Goal: Find specific page/section: Find specific page/section

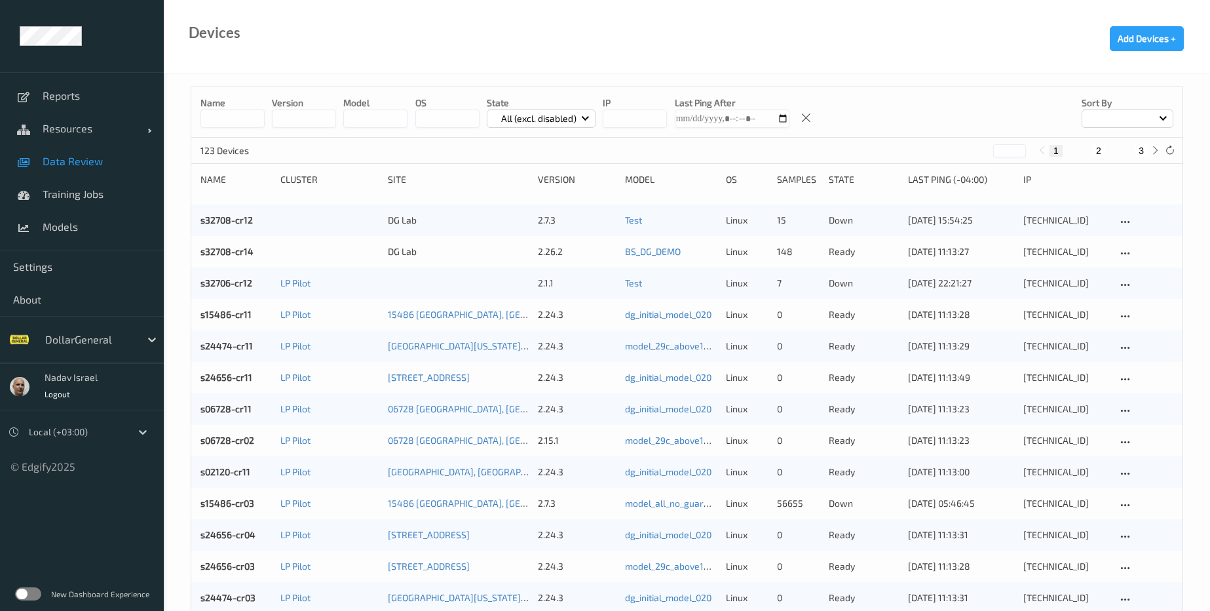
click at [62, 163] on span "Data Review" at bounding box center [97, 161] width 108 height 13
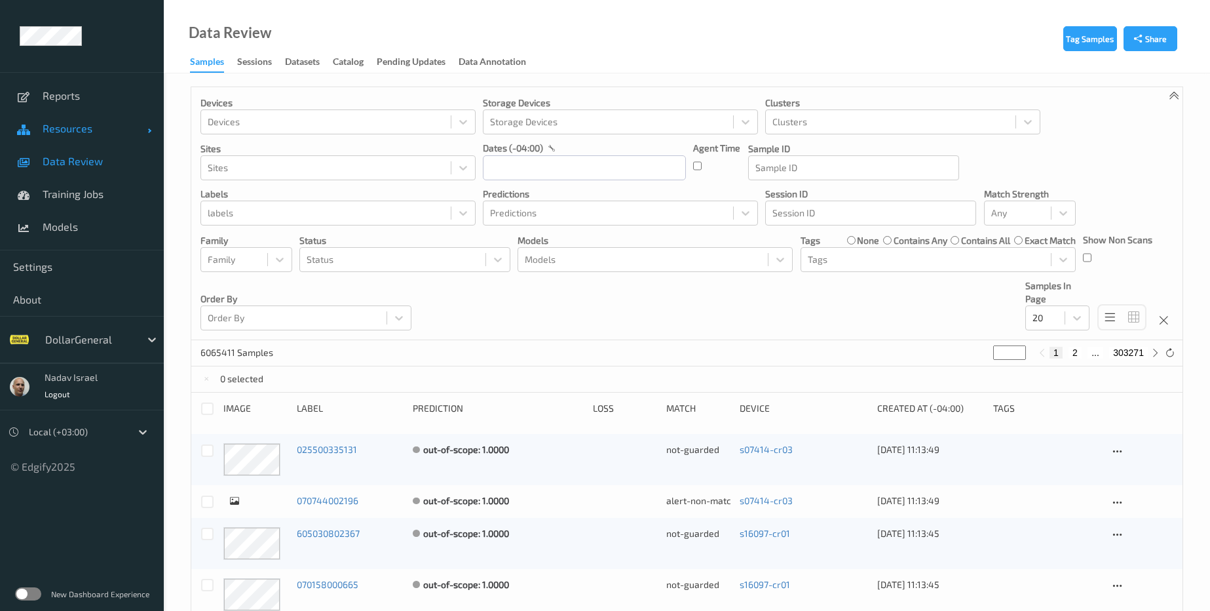
click at [67, 130] on span "Resources" at bounding box center [95, 128] width 105 height 13
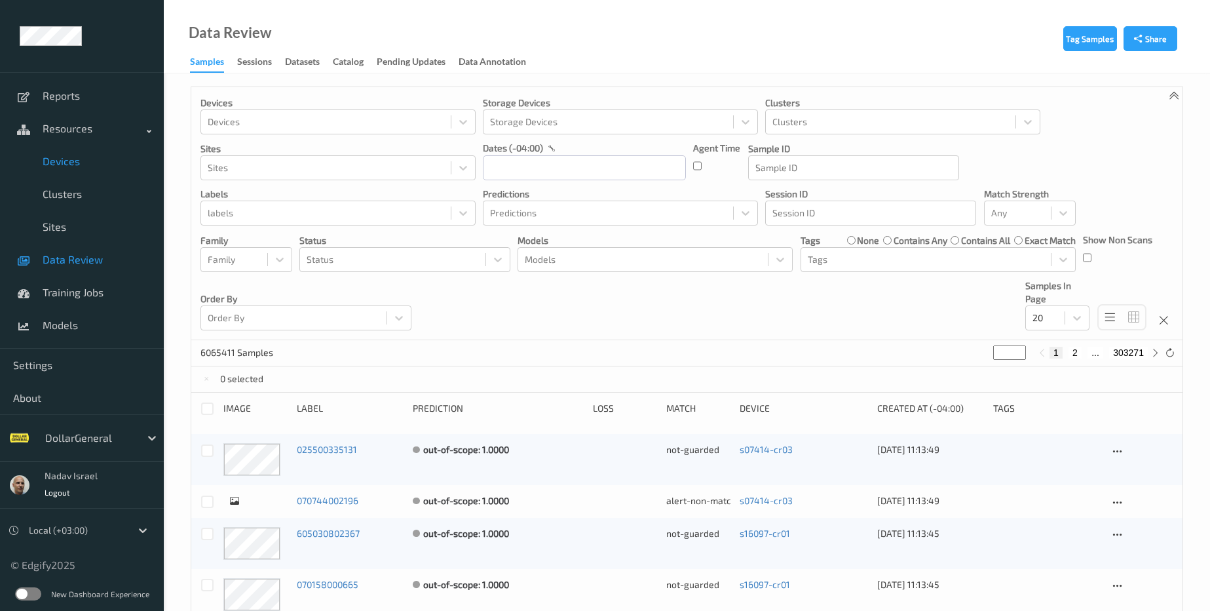
click at [71, 163] on span "Devices" at bounding box center [97, 161] width 108 height 13
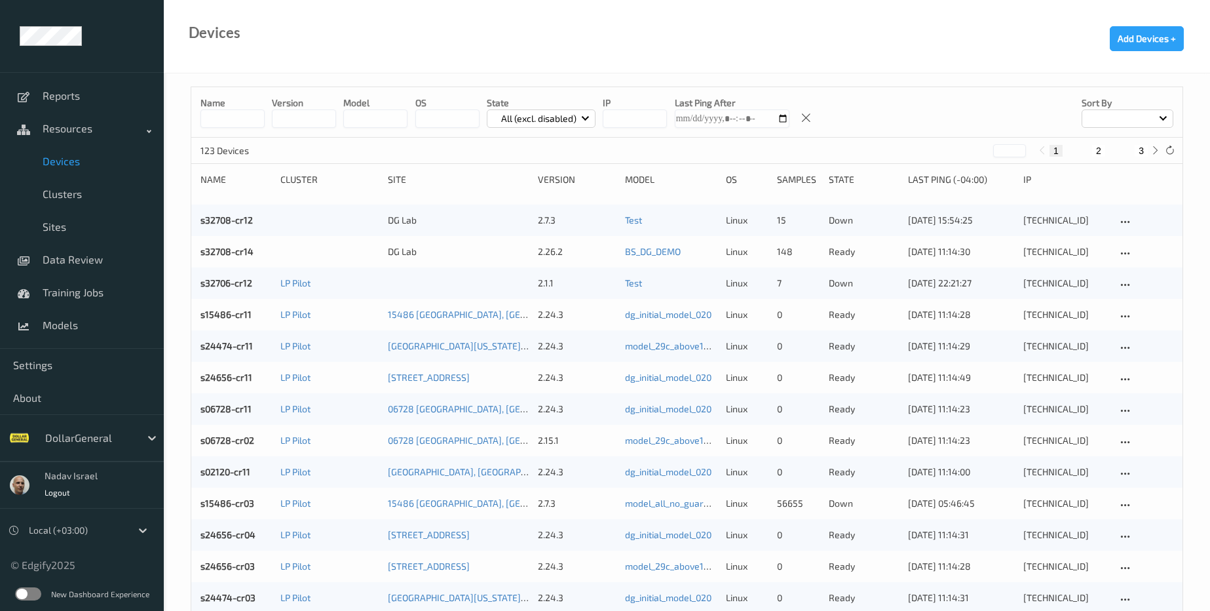
click at [37, 594] on label at bounding box center [28, 593] width 26 height 13
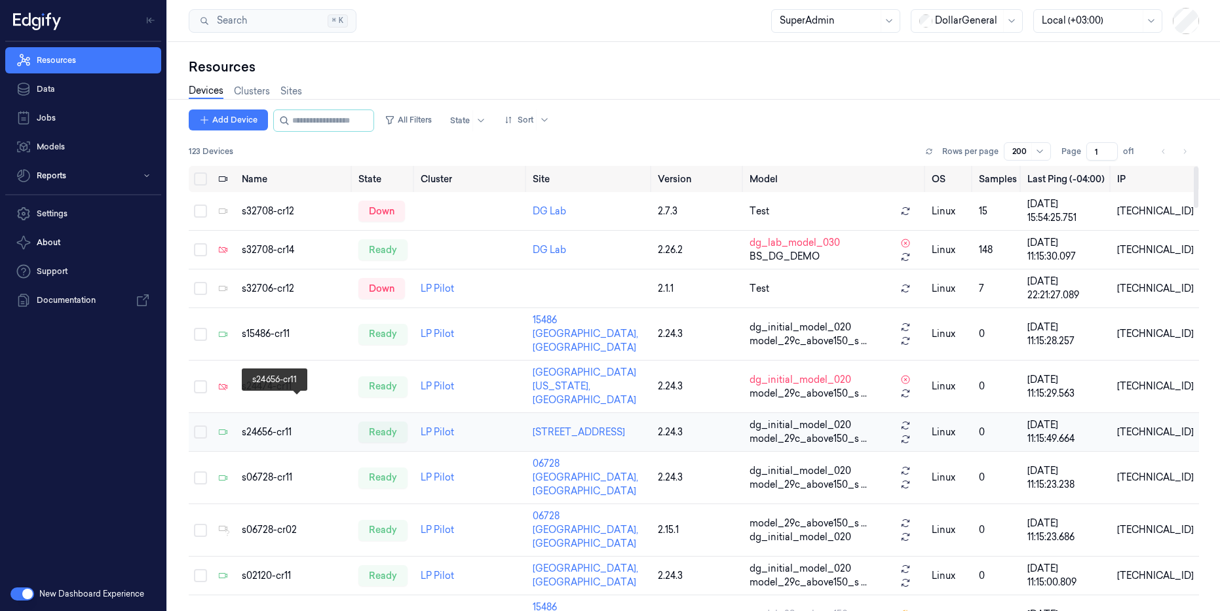
click at [271, 425] on div "s24656-cr11" at bounding box center [295, 432] width 106 height 14
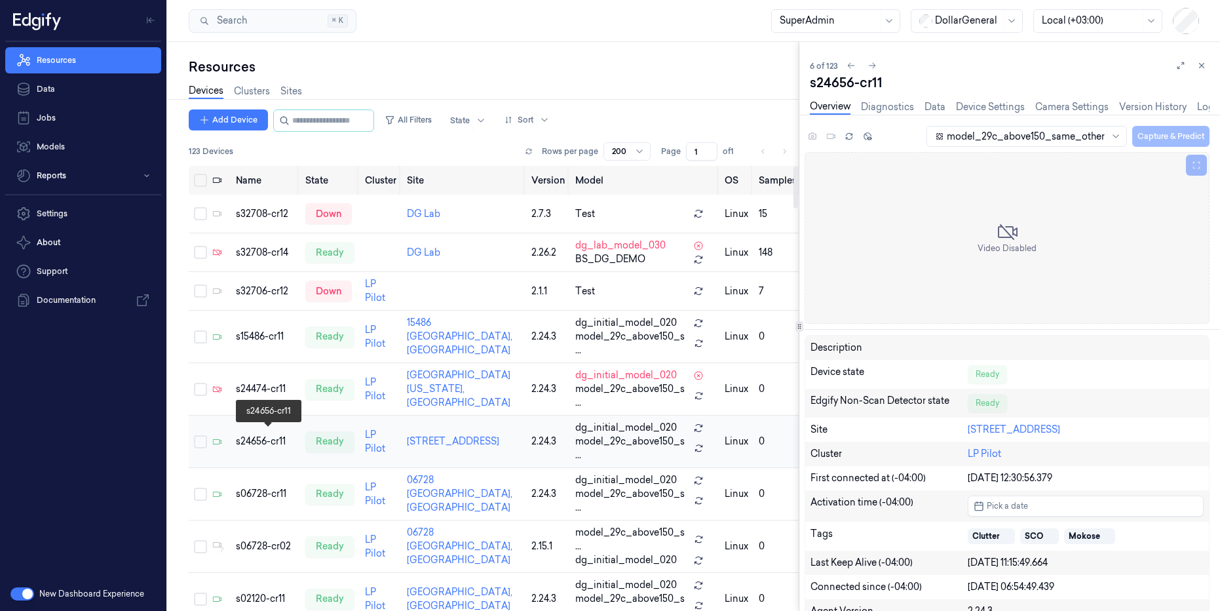
scroll to position [16, 0]
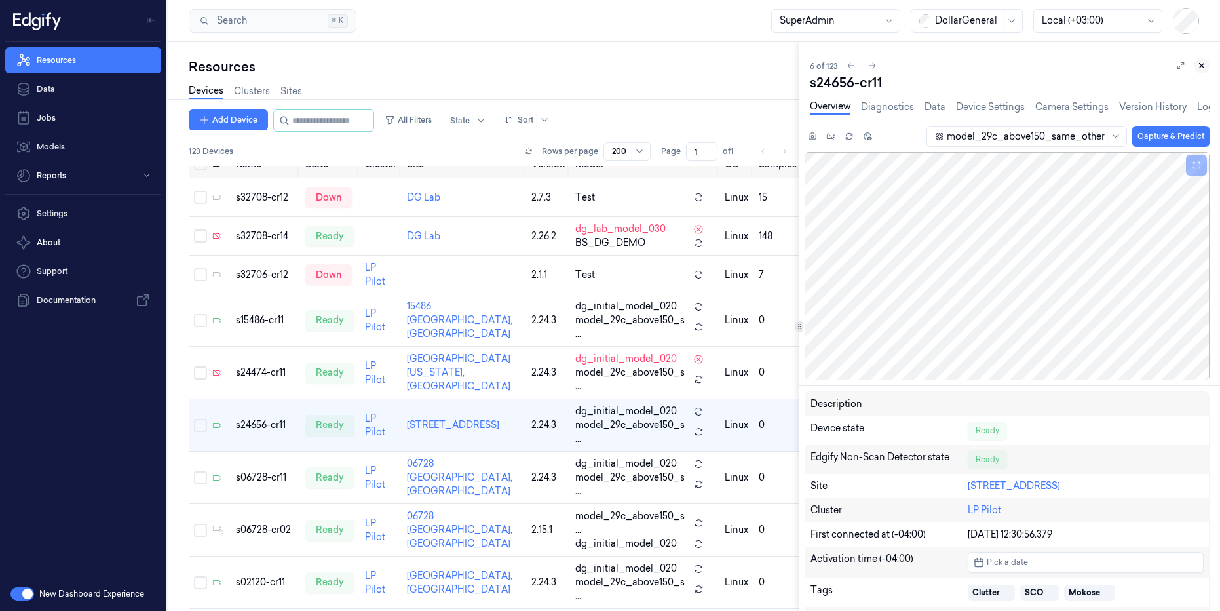
click at [1201, 67] on icon at bounding box center [1201, 65] width 9 height 9
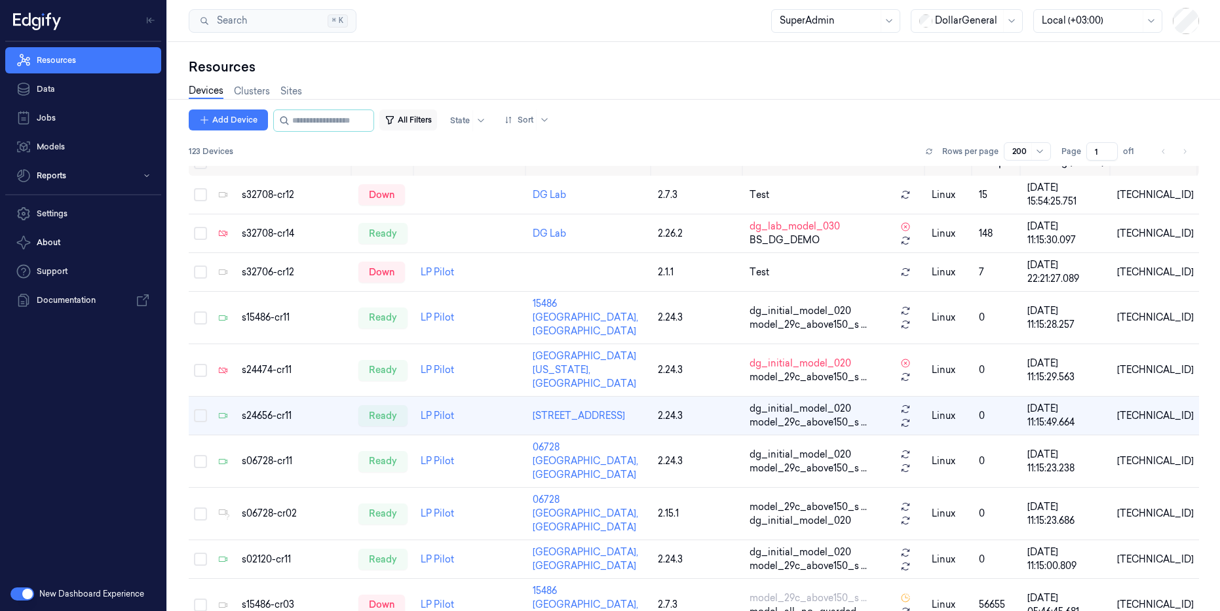
scroll to position [15, 0]
click at [437, 121] on button "All Filters" at bounding box center [408, 119] width 58 height 21
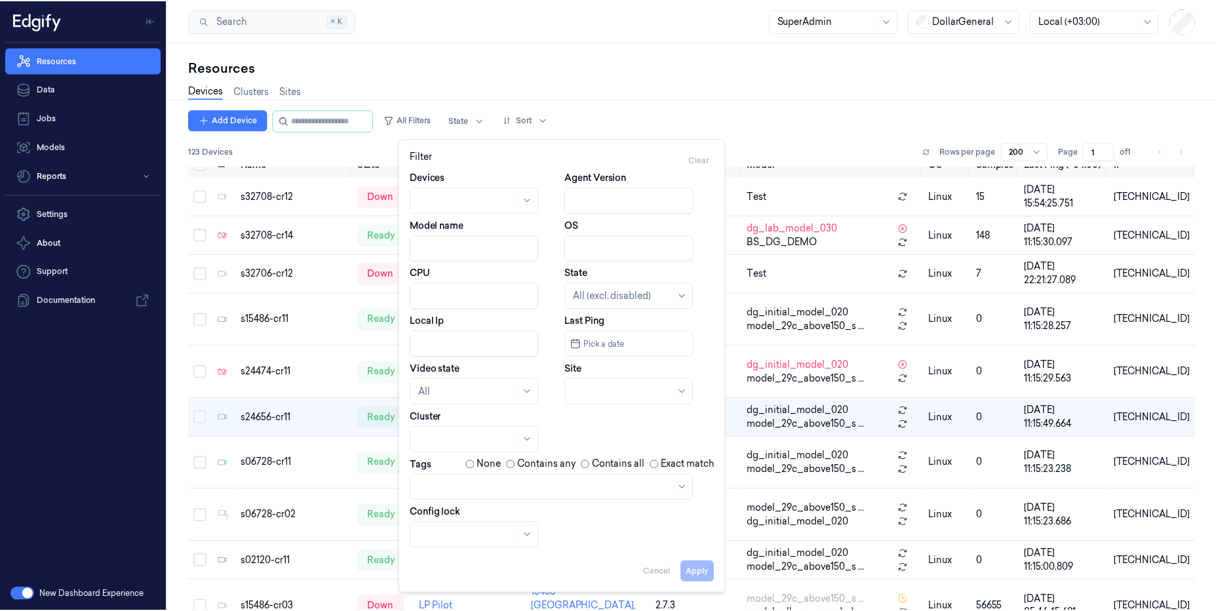
scroll to position [7, 0]
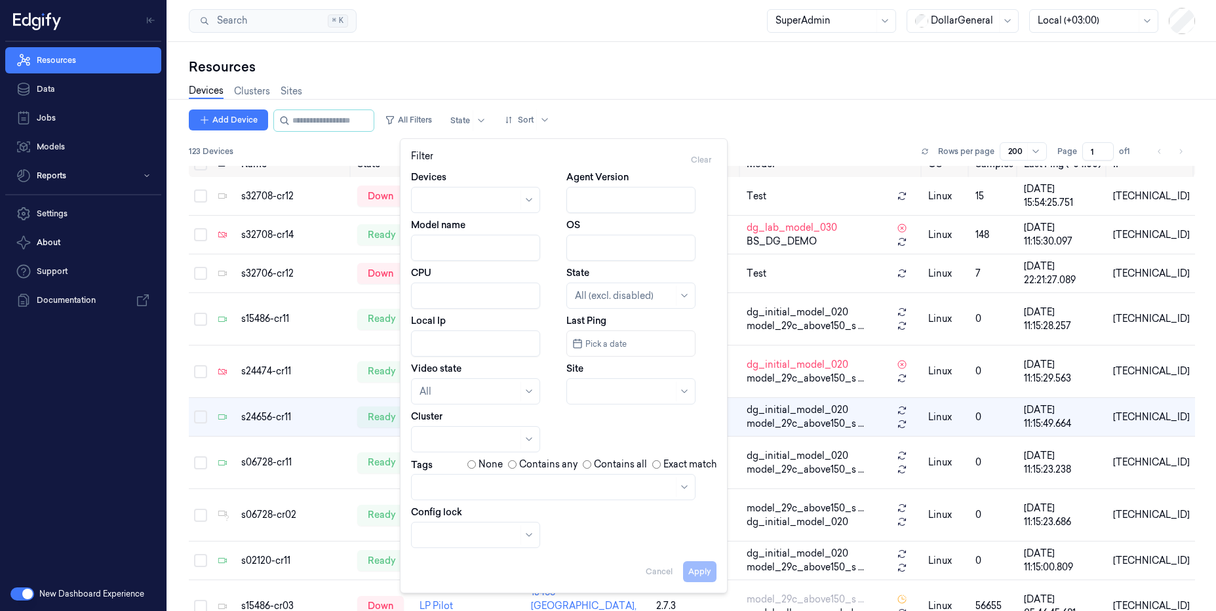
click at [450, 480] on div at bounding box center [546, 487] width 254 height 14
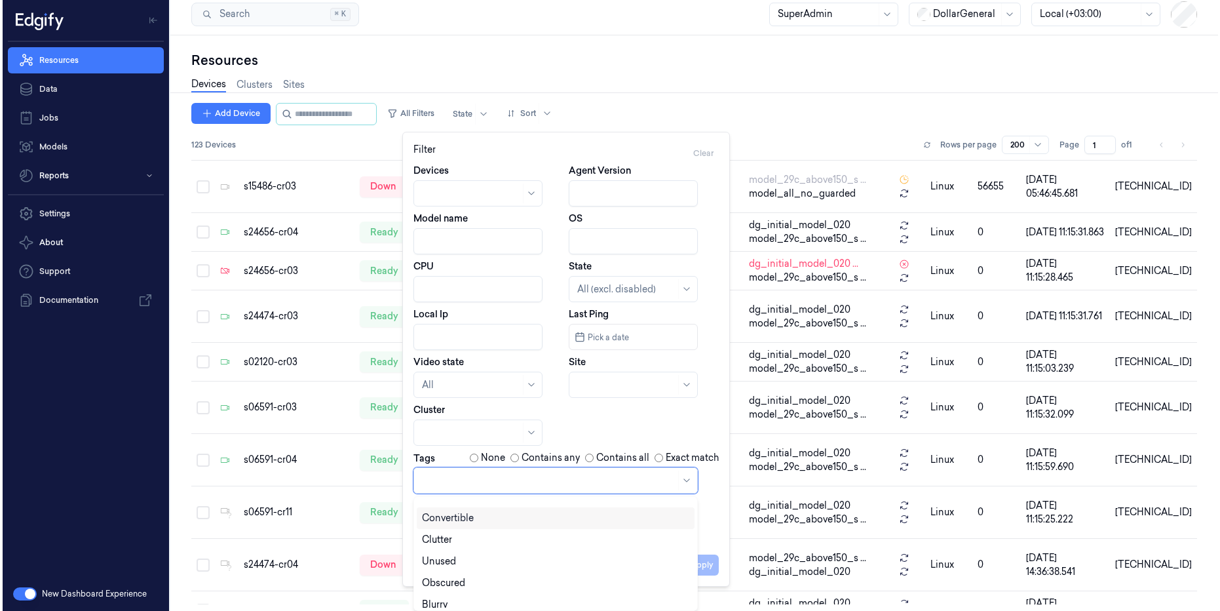
scroll to position [0, 0]
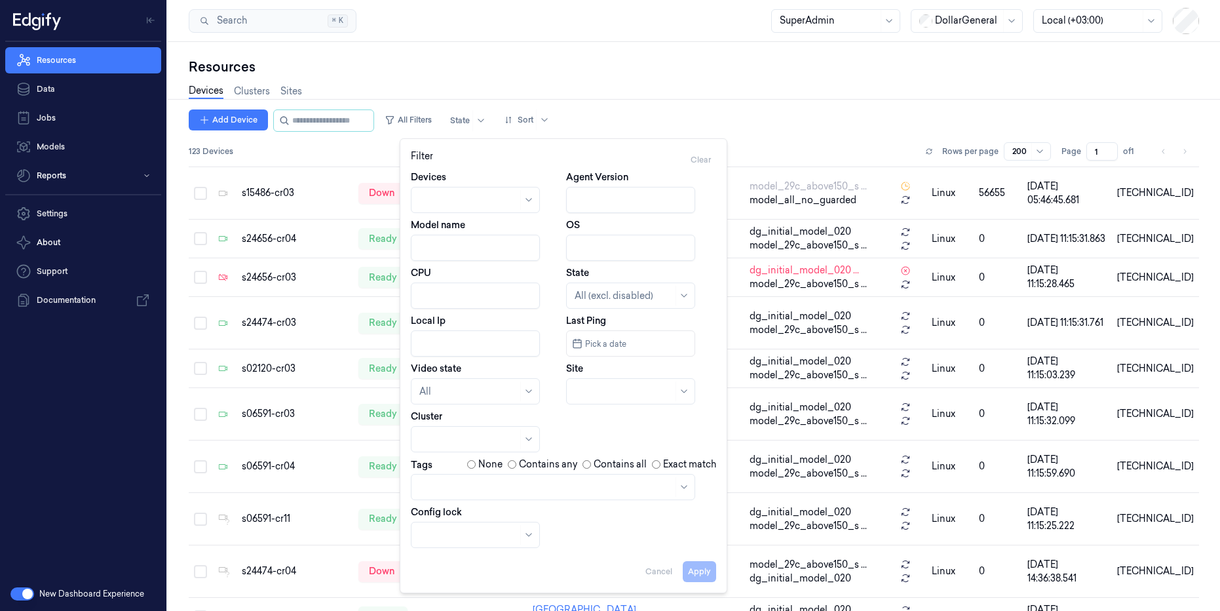
click at [538, 69] on div "Resources" at bounding box center [694, 67] width 1011 height 18
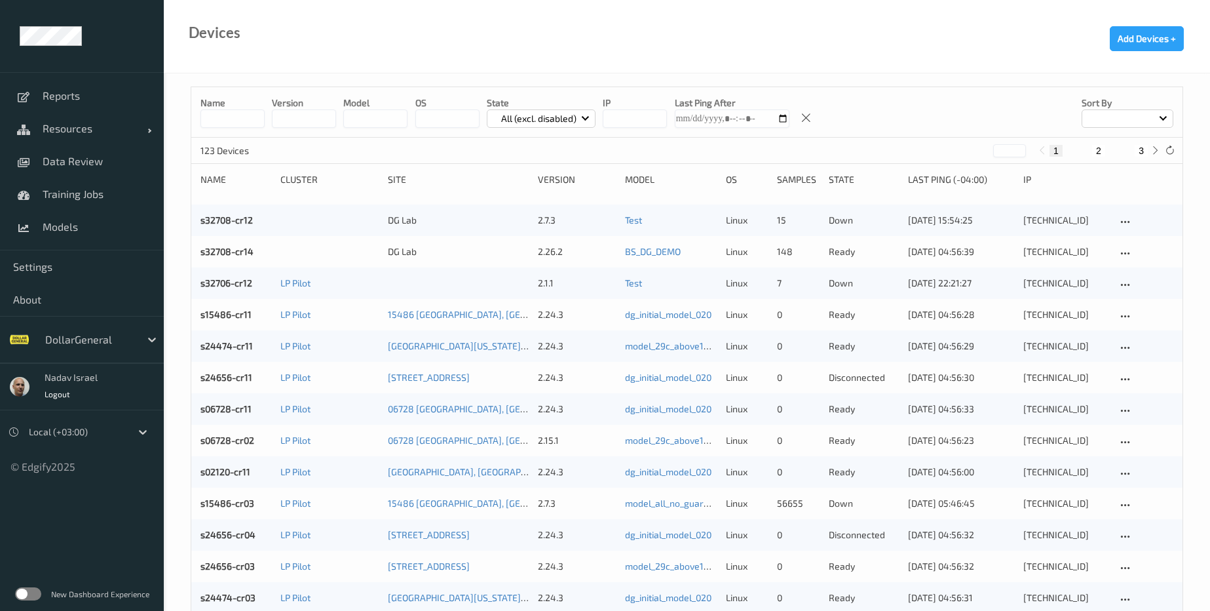
click at [26, 596] on label at bounding box center [28, 593] width 26 height 13
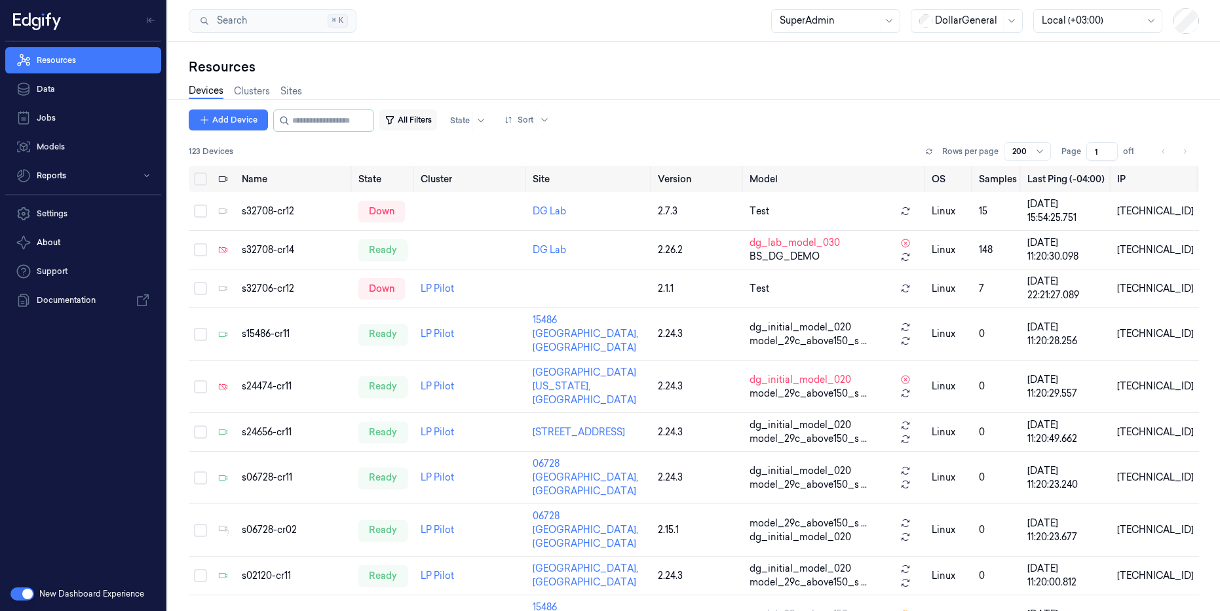
click at [433, 119] on button "All Filters" at bounding box center [408, 119] width 58 height 21
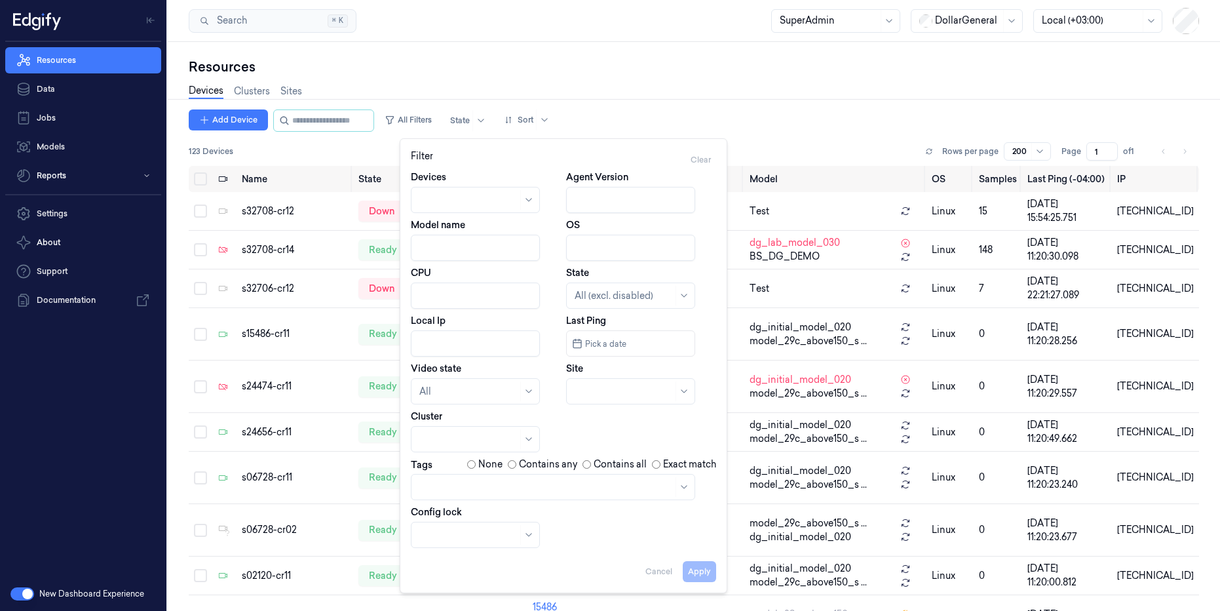
click at [433, 490] on div at bounding box center [553, 487] width 284 height 26
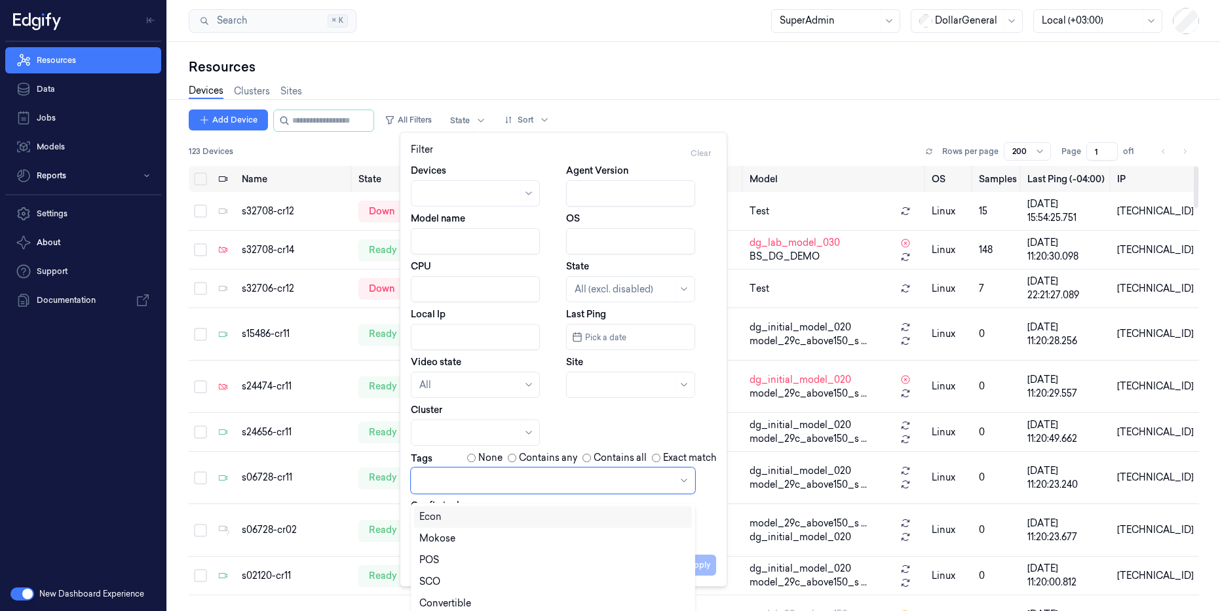
click at [810, 72] on div "Resources Devices Clusters Sites" at bounding box center [694, 84] width 1011 height 52
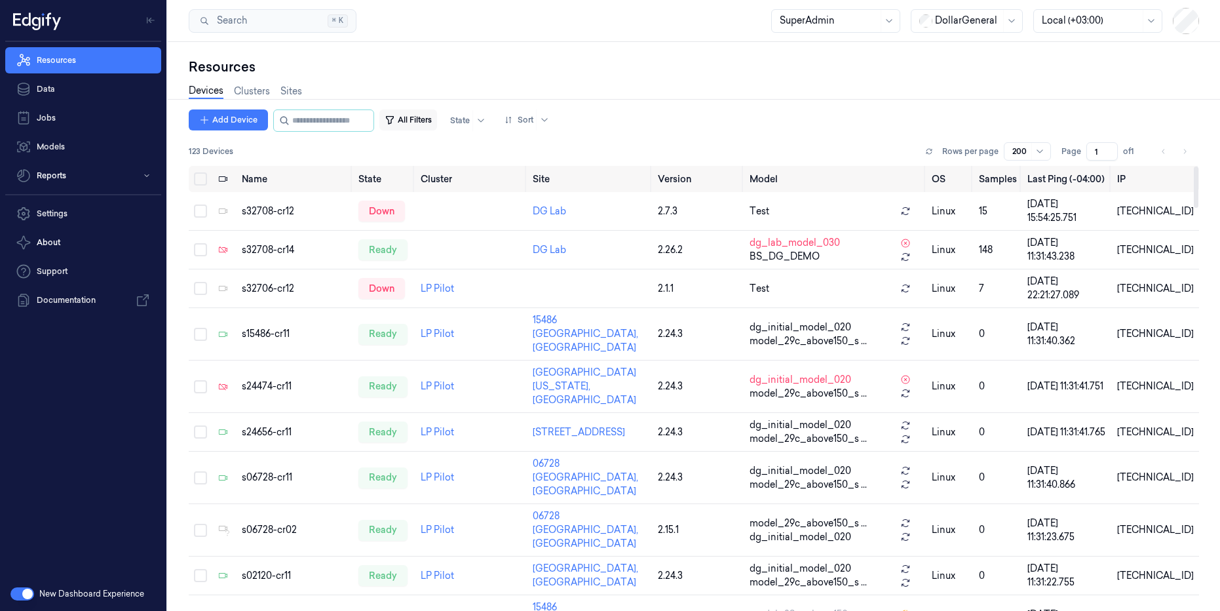
click at [434, 119] on button "All Filters" at bounding box center [408, 119] width 58 height 21
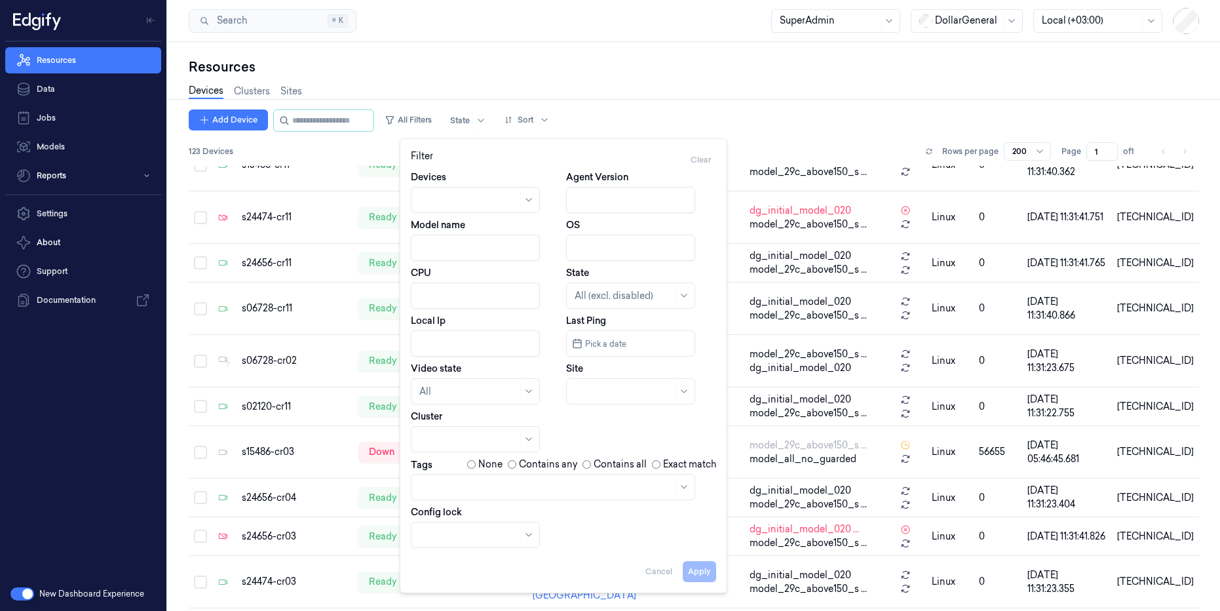
scroll to position [216, 0]
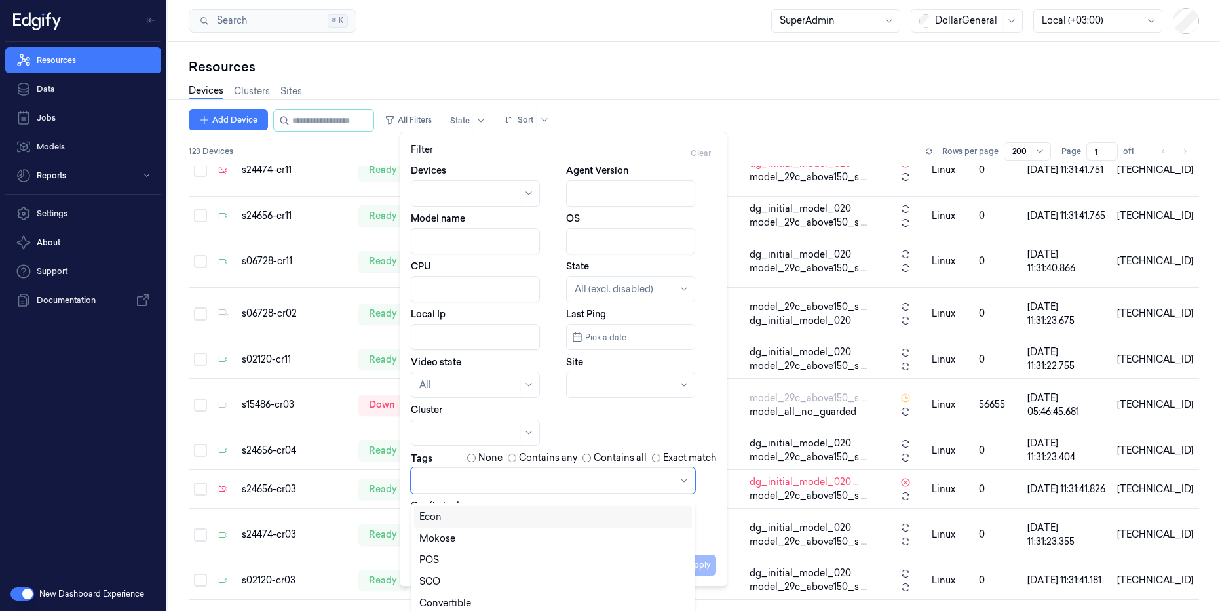
click at [448, 483] on div at bounding box center [546, 481] width 254 height 14
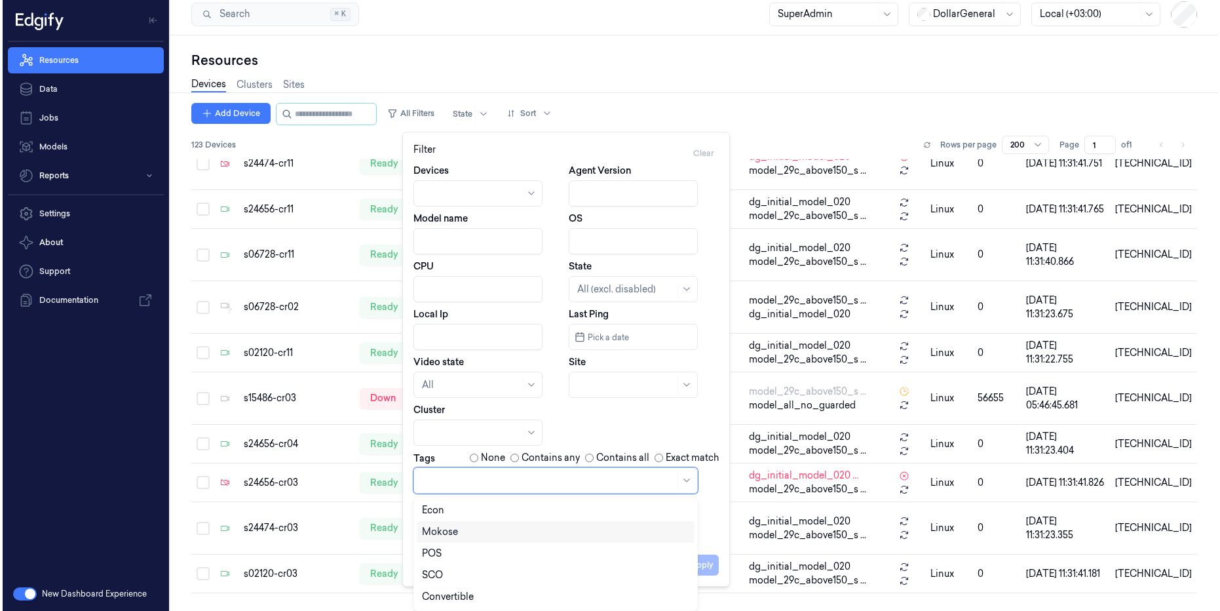
scroll to position [0, 0]
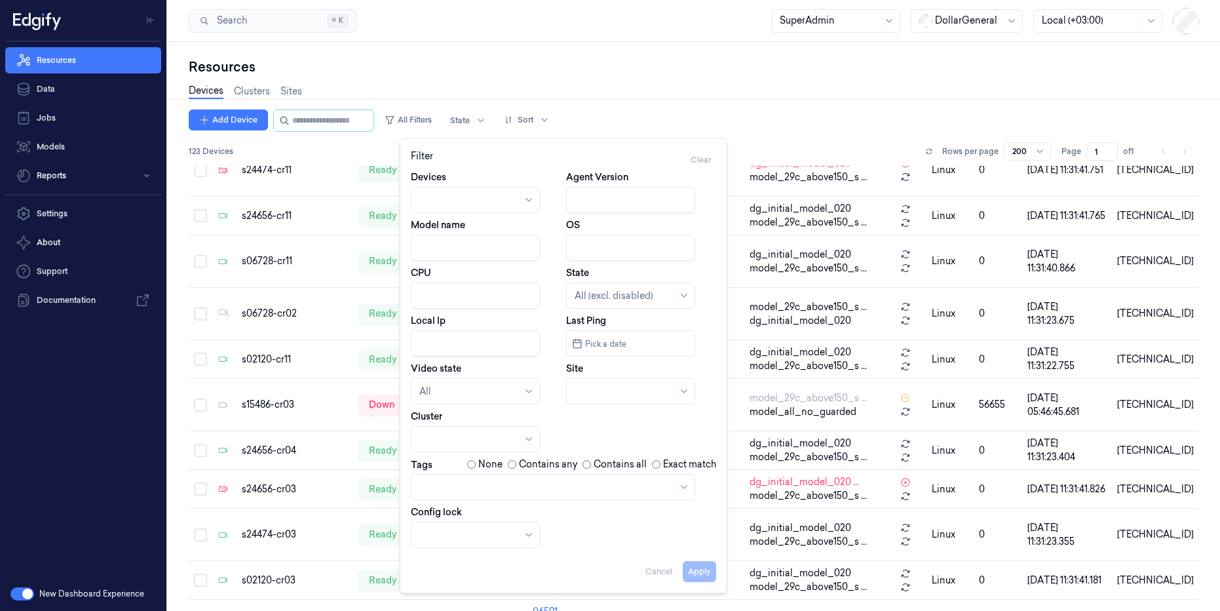
click at [625, 53] on div "Resources Devices Clusters Sites Add Device All Filters State Sort 123 Devices …" at bounding box center [694, 326] width 1052 height 569
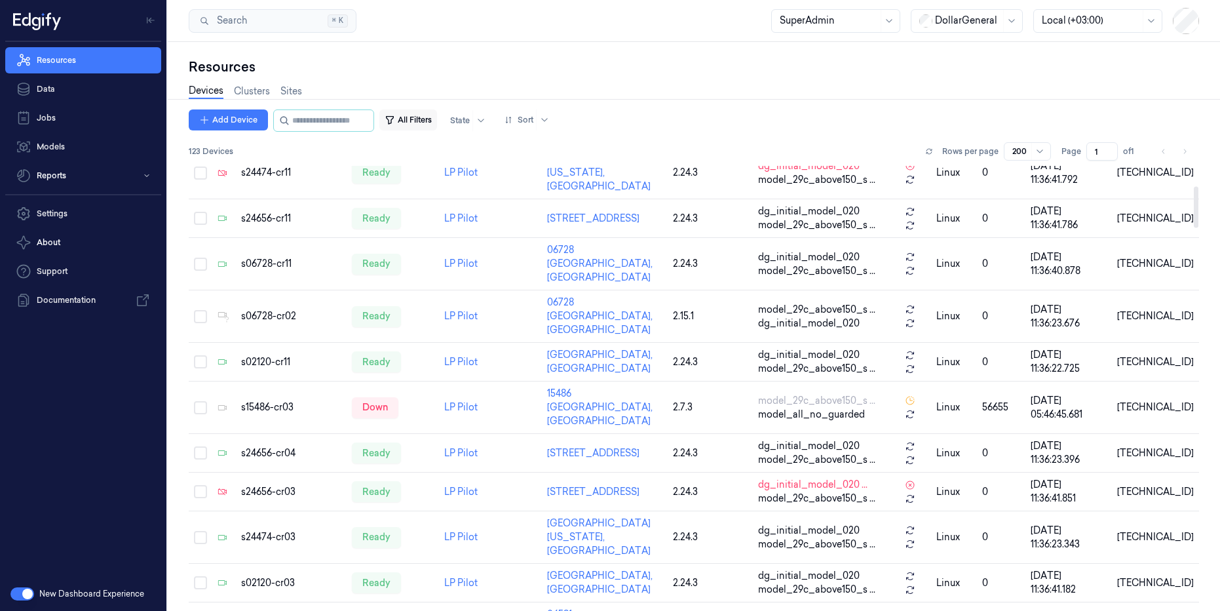
click at [436, 117] on button "All Filters" at bounding box center [408, 119] width 58 height 21
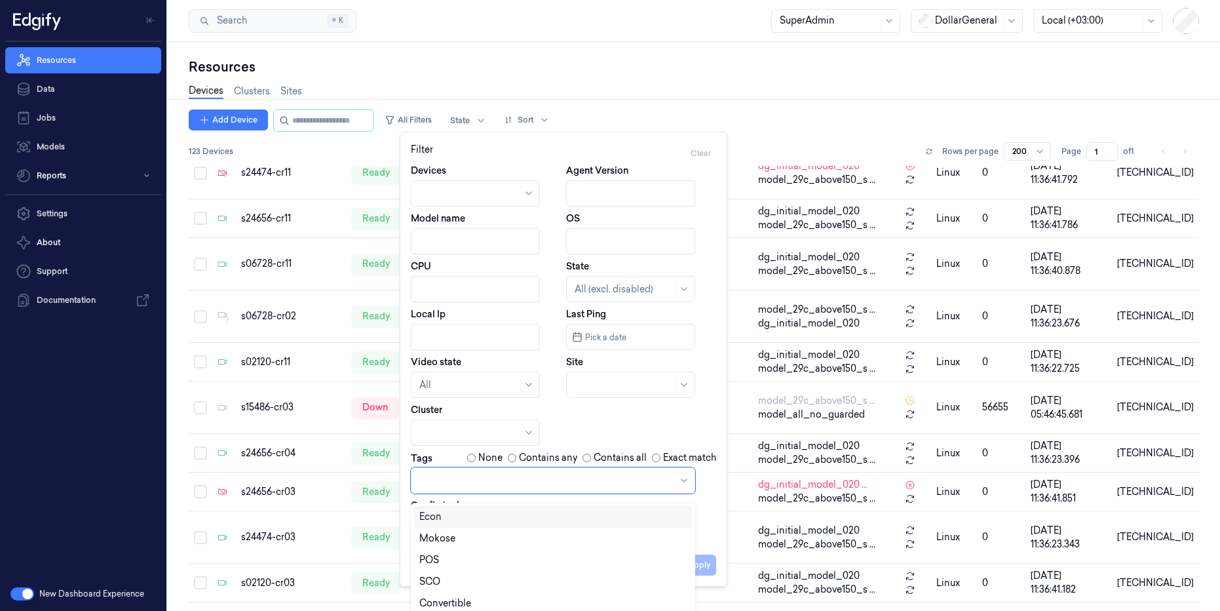
click at [478, 483] on div at bounding box center [546, 481] width 254 height 14
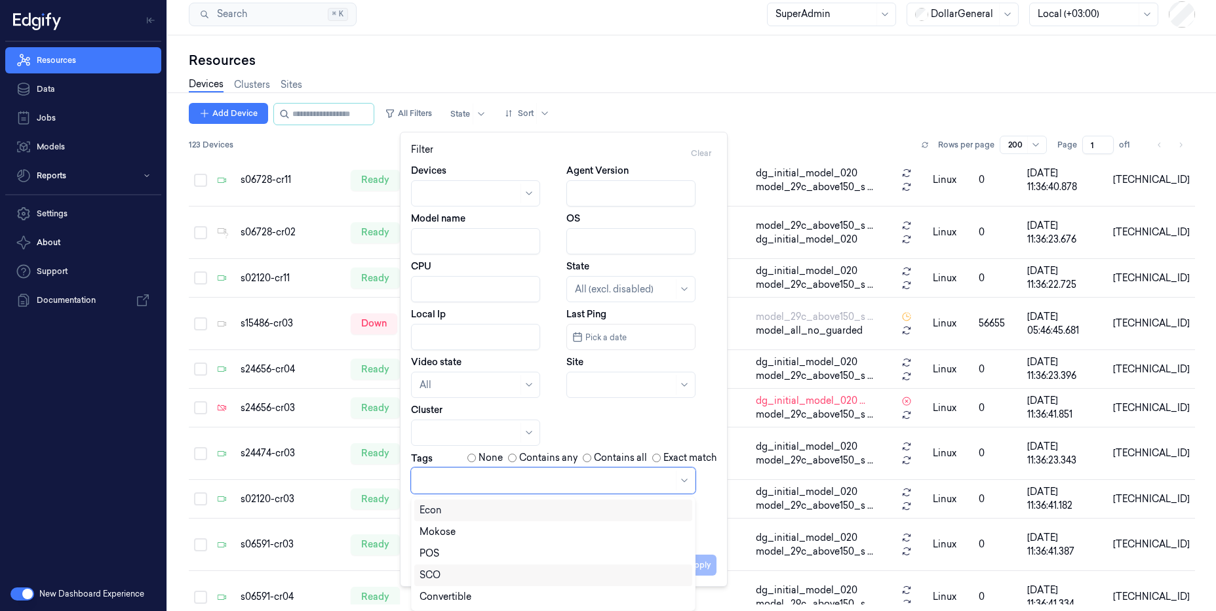
scroll to position [315, 0]
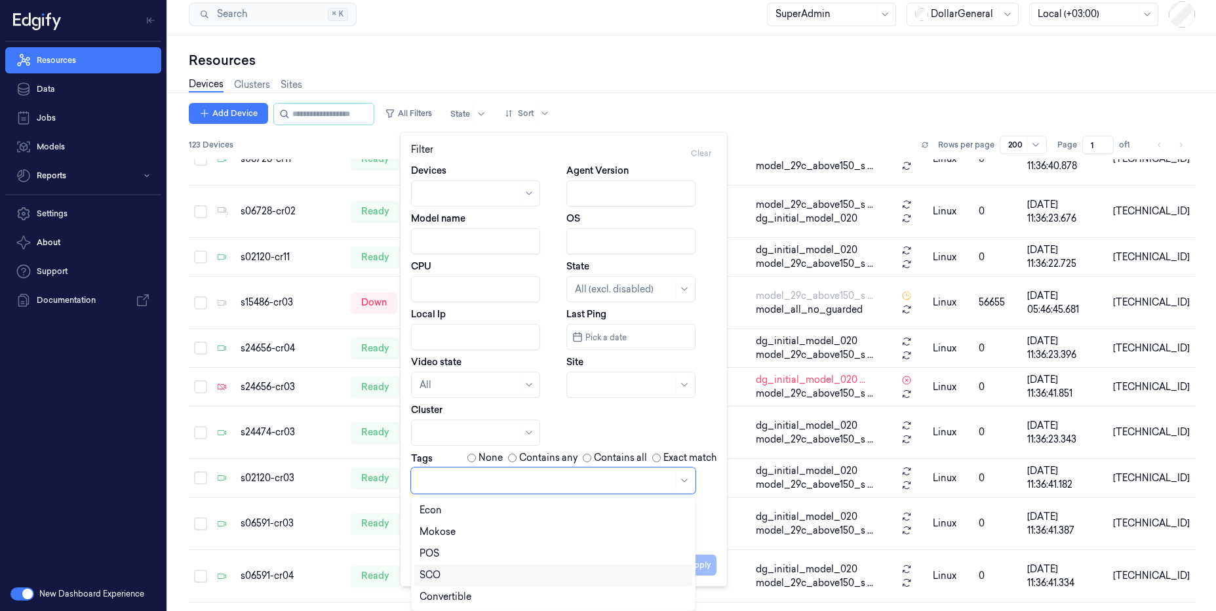
click at [429, 571] on div "SCO" at bounding box center [429, 575] width 21 height 14
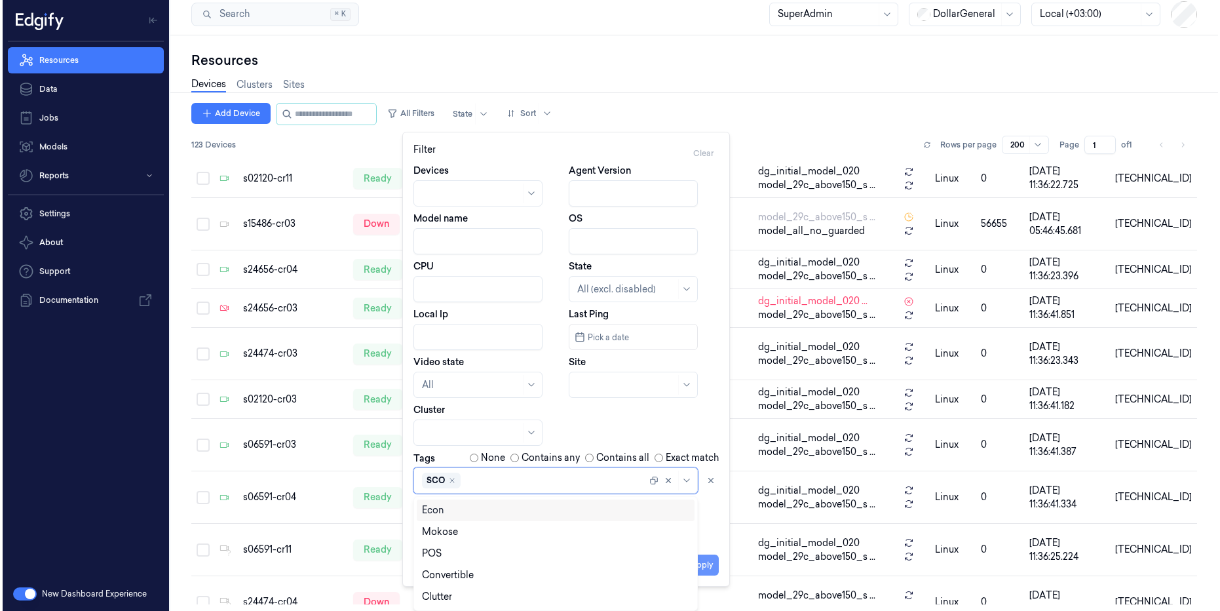
scroll to position [0, 0]
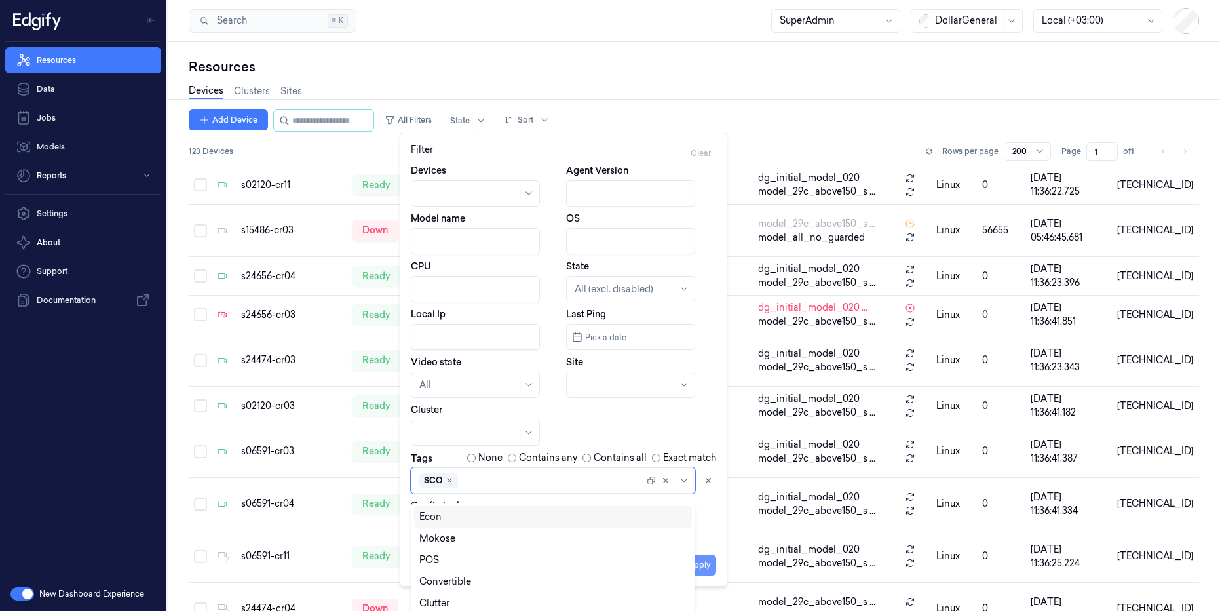
click at [705, 561] on button "Apply" at bounding box center [699, 564] width 33 height 21
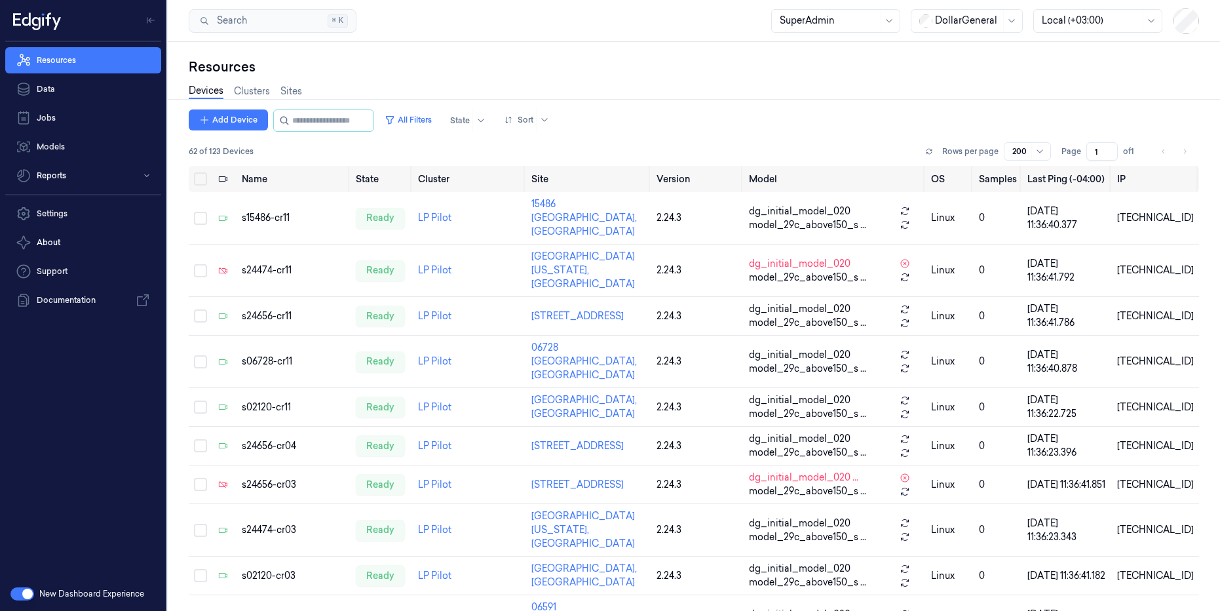
click at [193, 150] on span "62 of 123 Devices" at bounding box center [221, 151] width 65 height 12
click at [218, 149] on span "62 of 123 Devices" at bounding box center [221, 151] width 65 height 12
click at [619, 100] on div "Devices Clusters Sites" at bounding box center [694, 92] width 1011 height 33
